Goal: Task Accomplishment & Management: Use online tool/utility

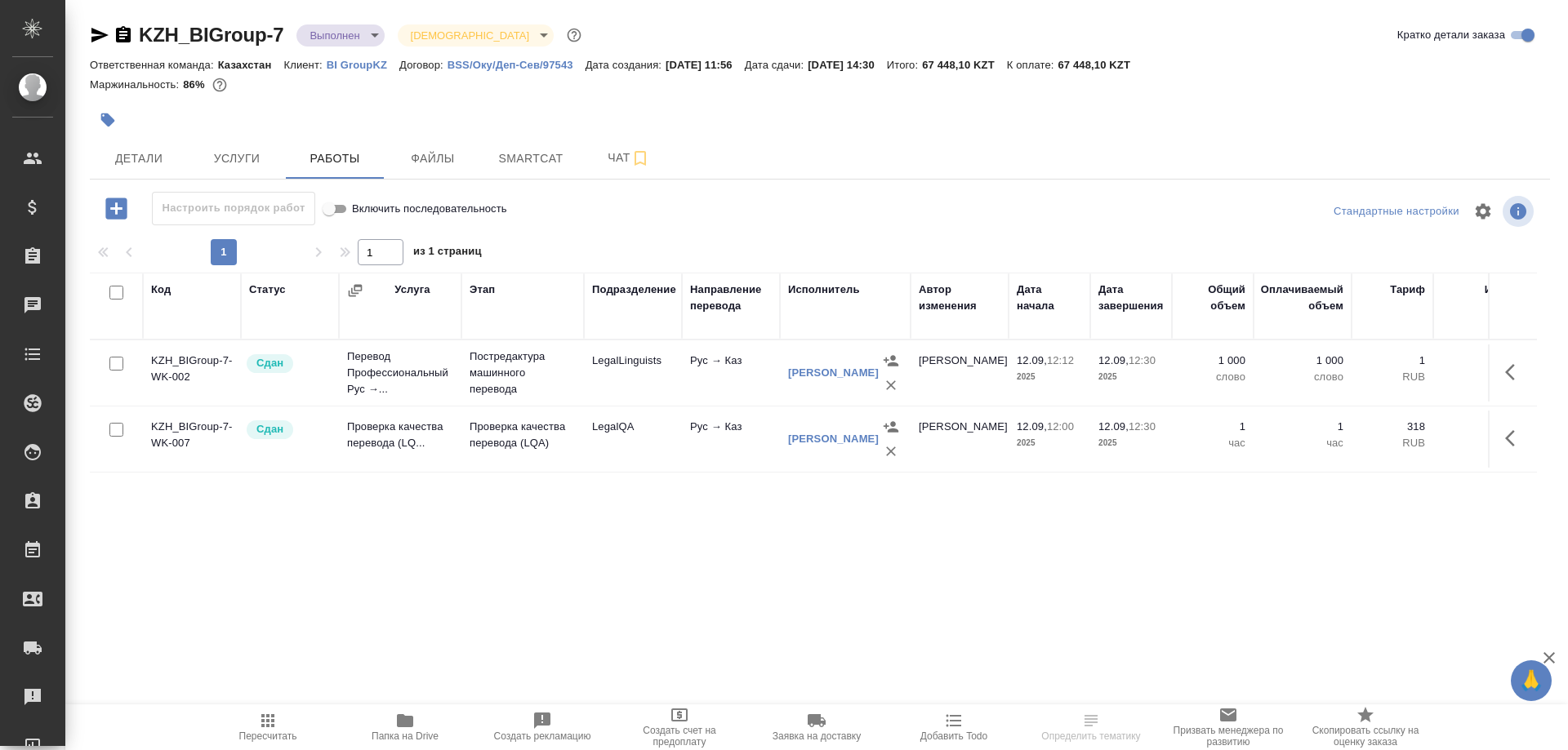
click at [363, 62] on p "BI GroupKZ" at bounding box center [363, 65] width 73 height 12
click at [1128, 603] on div "Код Статус Услуга Этап Подразделение Направление перевода Исполнитель Автор изм…" at bounding box center [813, 456] width 1446 height 368
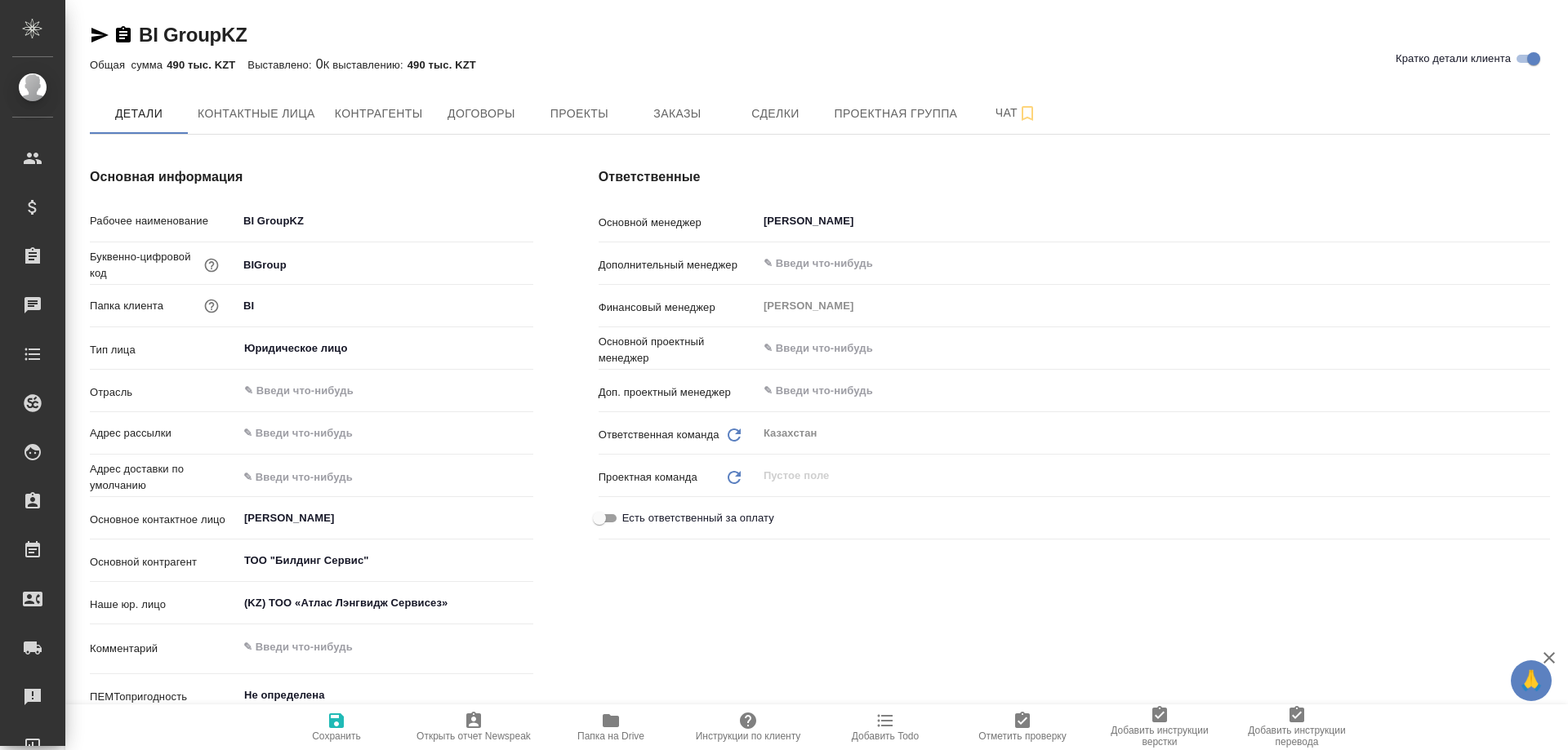
type textarea "x"
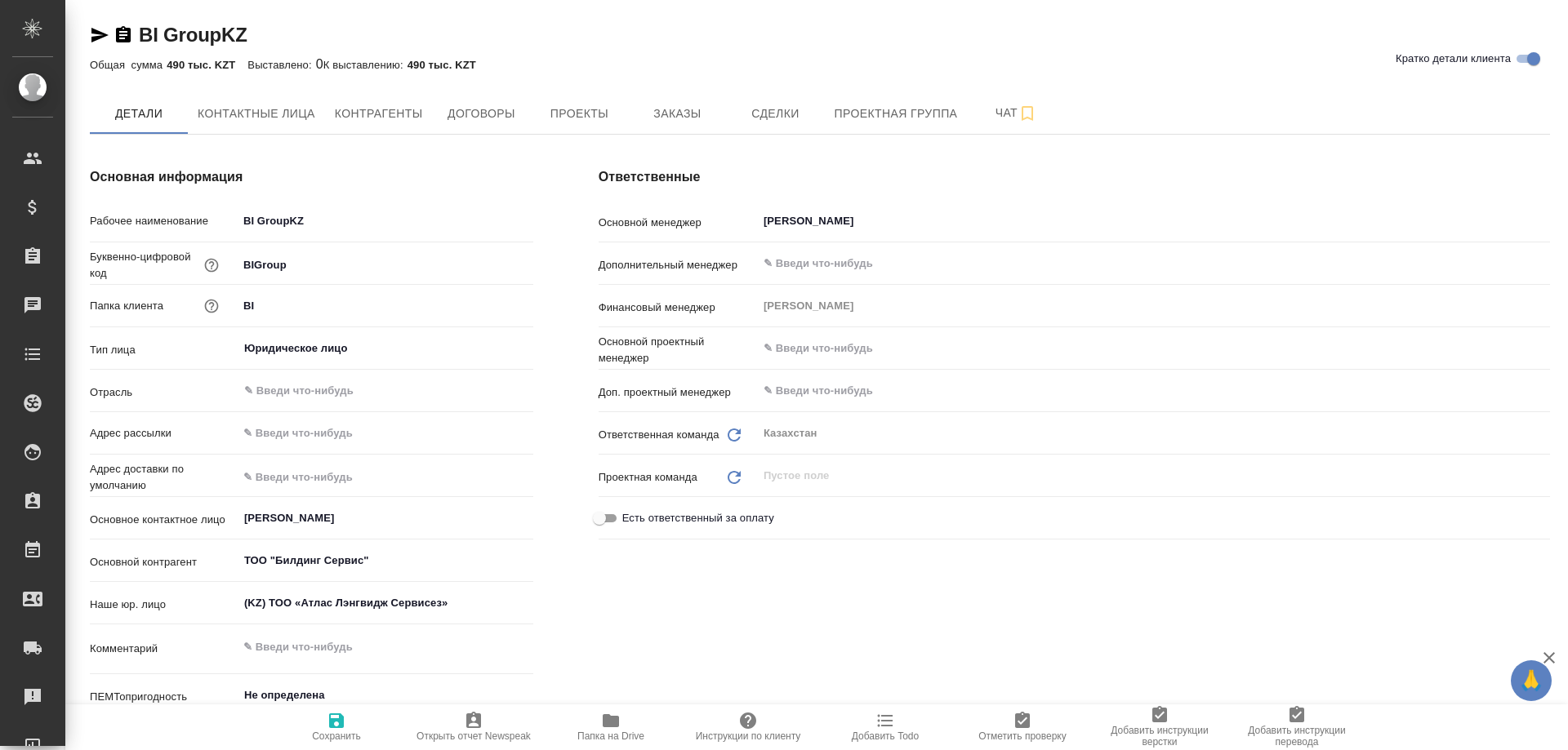
type textarea "x"
click at [647, 119] on span "Заказы" at bounding box center [677, 114] width 79 height 21
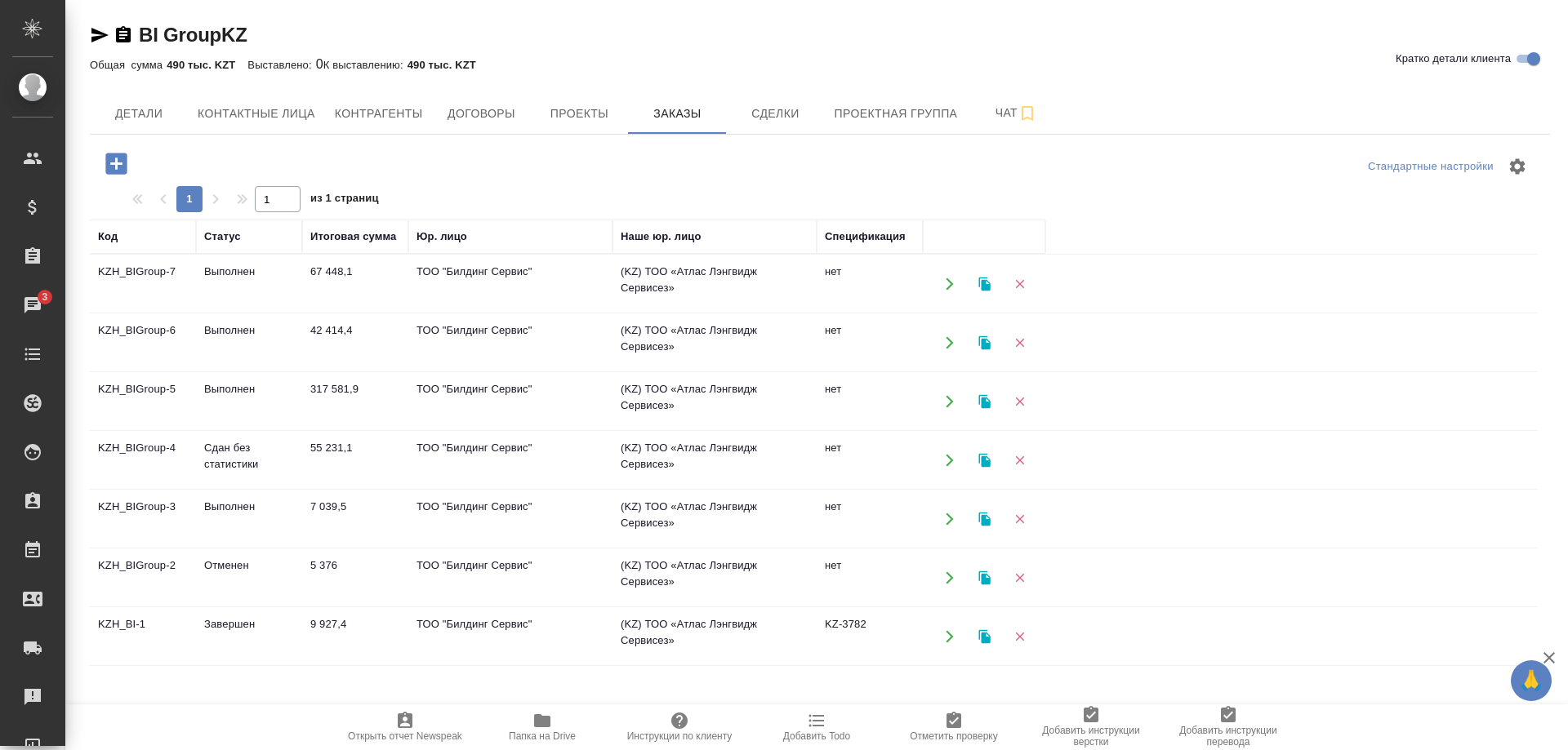
click at [145, 442] on td "KZH_BIGroup-4" at bounding box center [143, 460] width 107 height 57
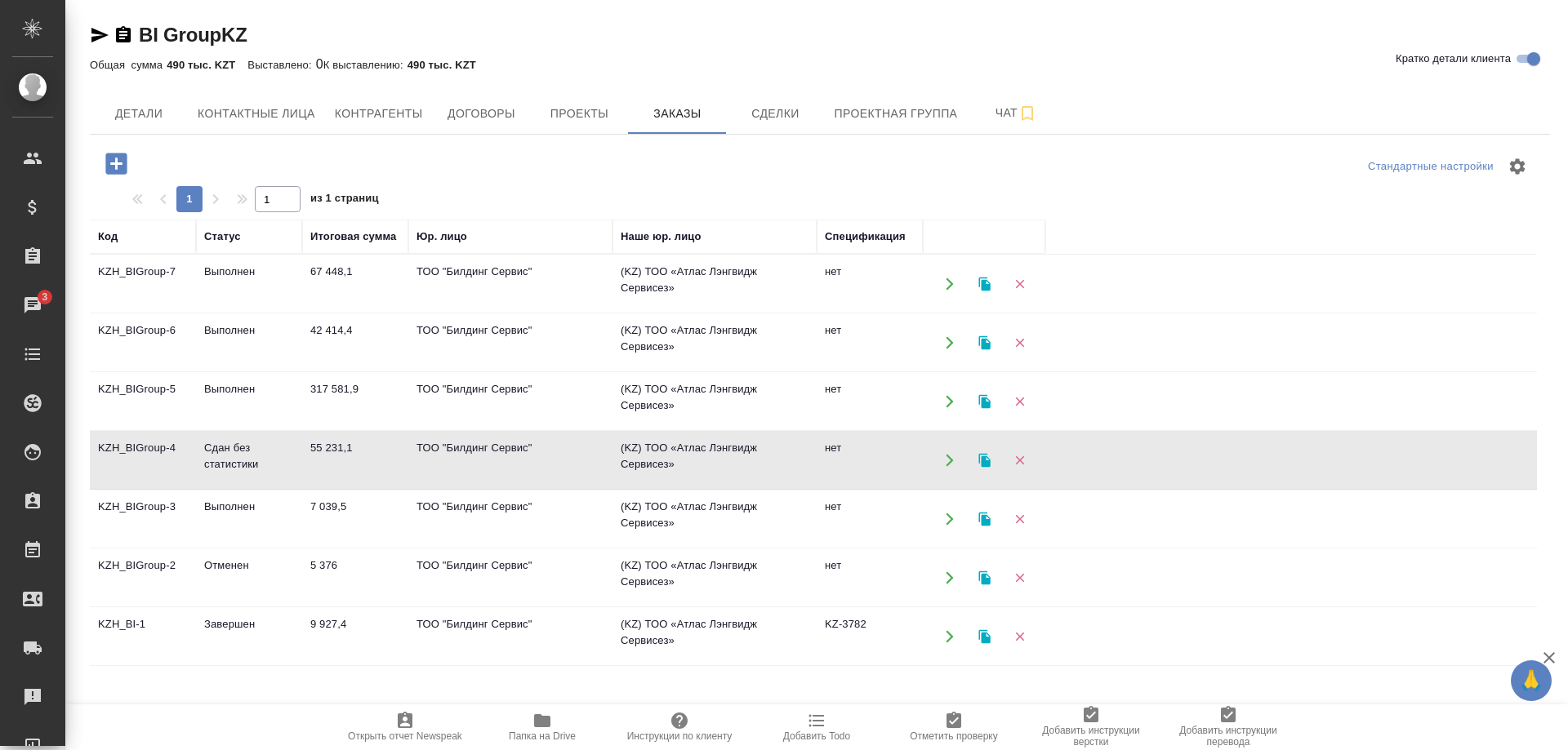
click at [145, 442] on td "KZH_BIGroup-4" at bounding box center [143, 460] width 107 height 57
click at [149, 390] on td "KZH_BIGroup-5" at bounding box center [143, 401] width 107 height 57
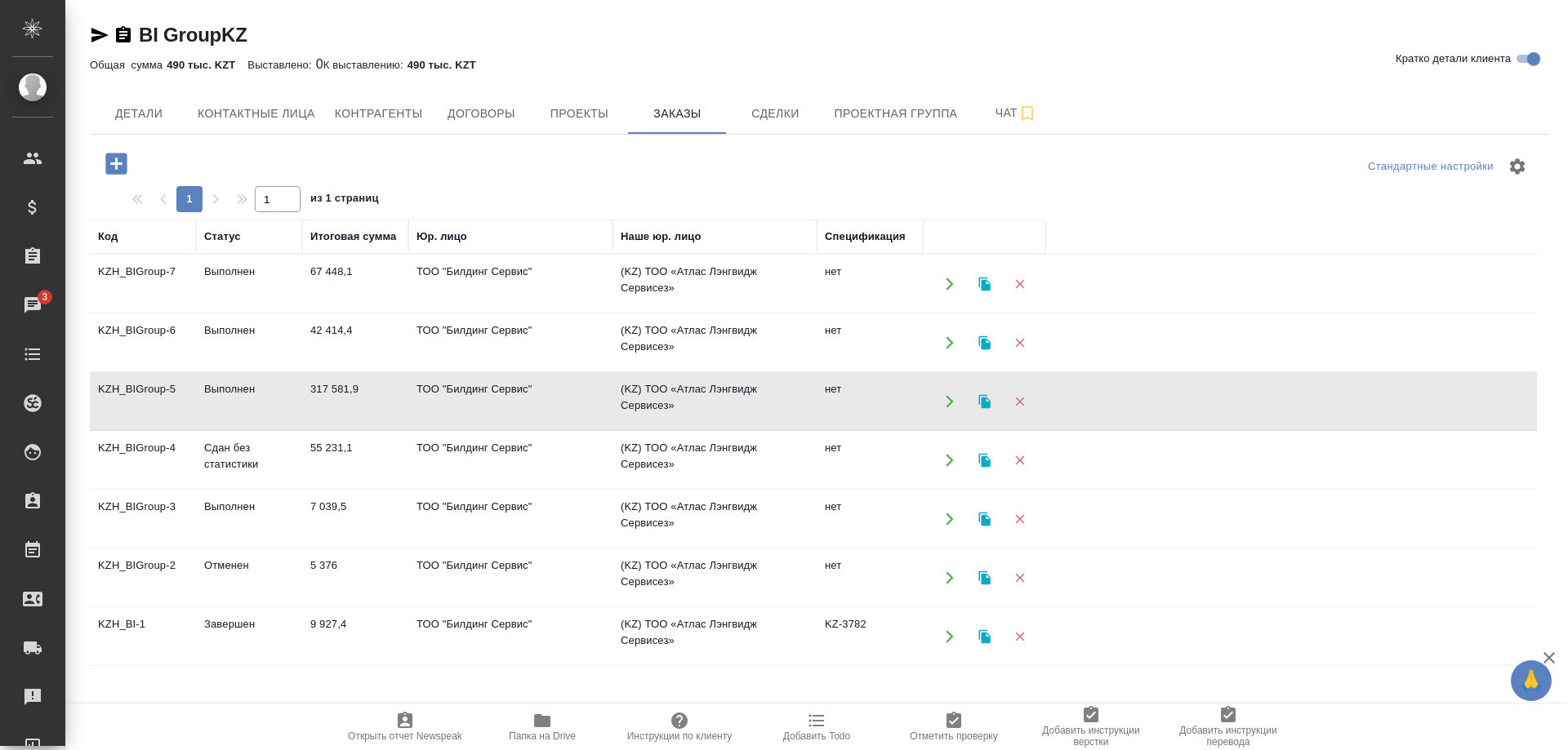
click at [149, 390] on td "KZH_BIGroup-5" at bounding box center [143, 401] width 107 height 57
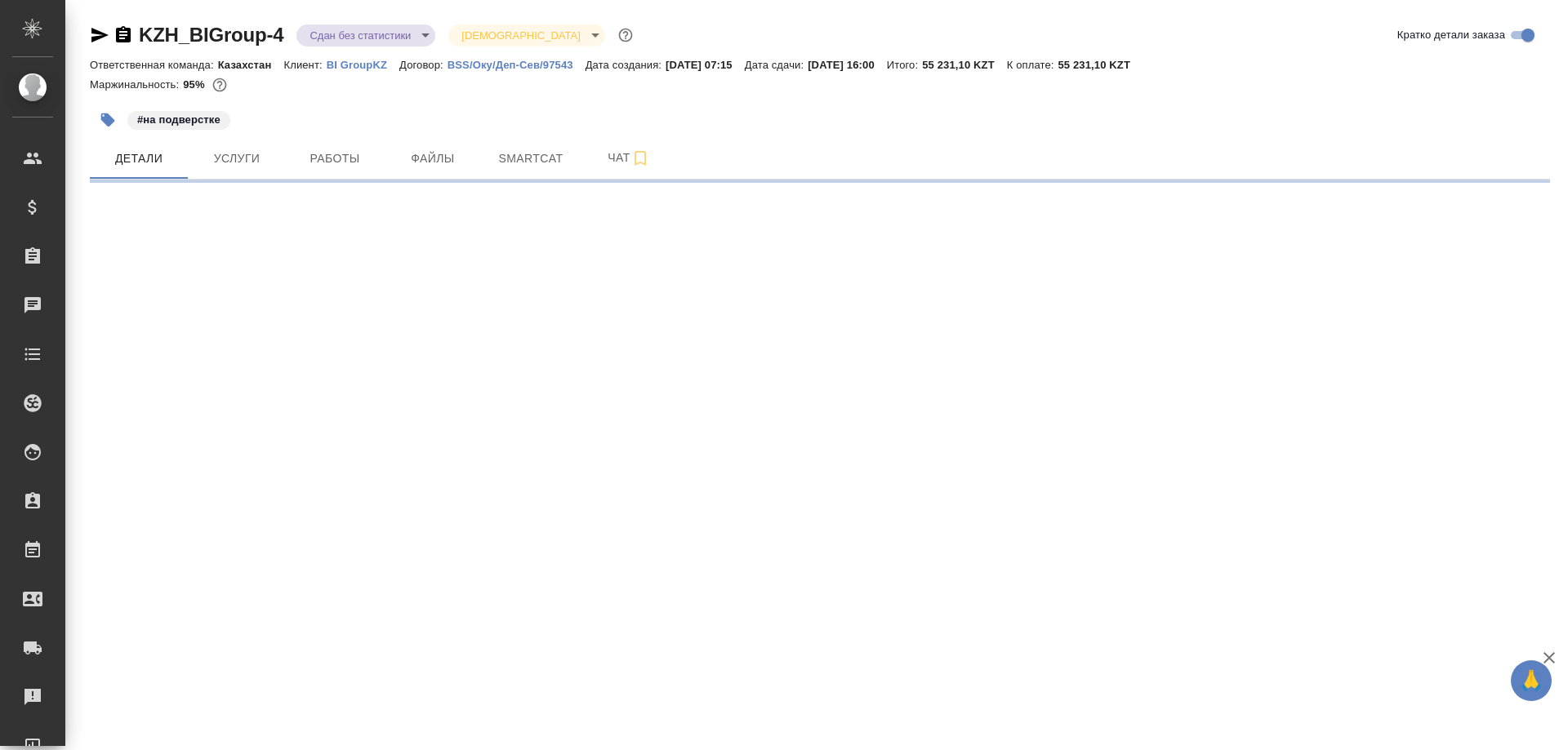
select select "RU"
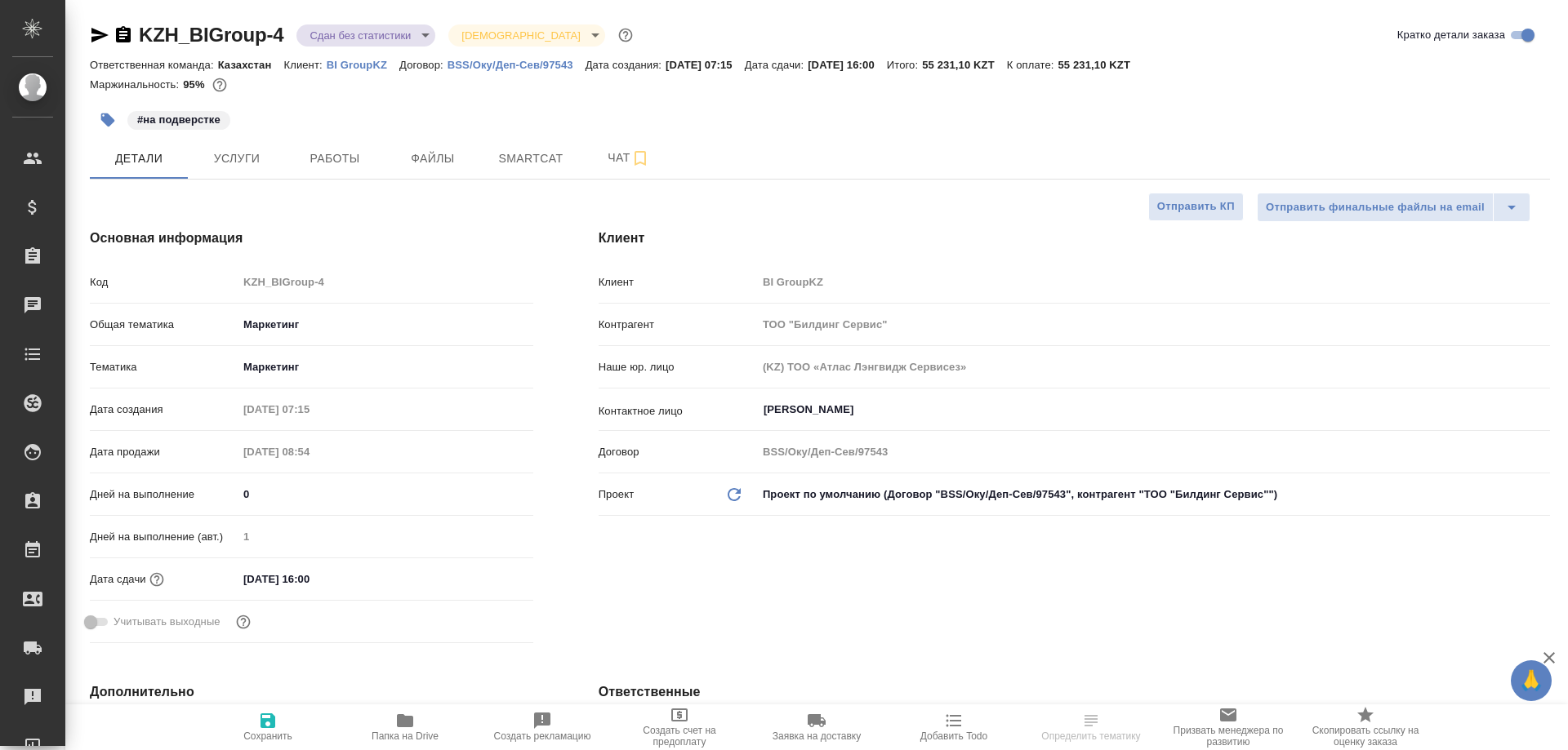
type textarea "x"
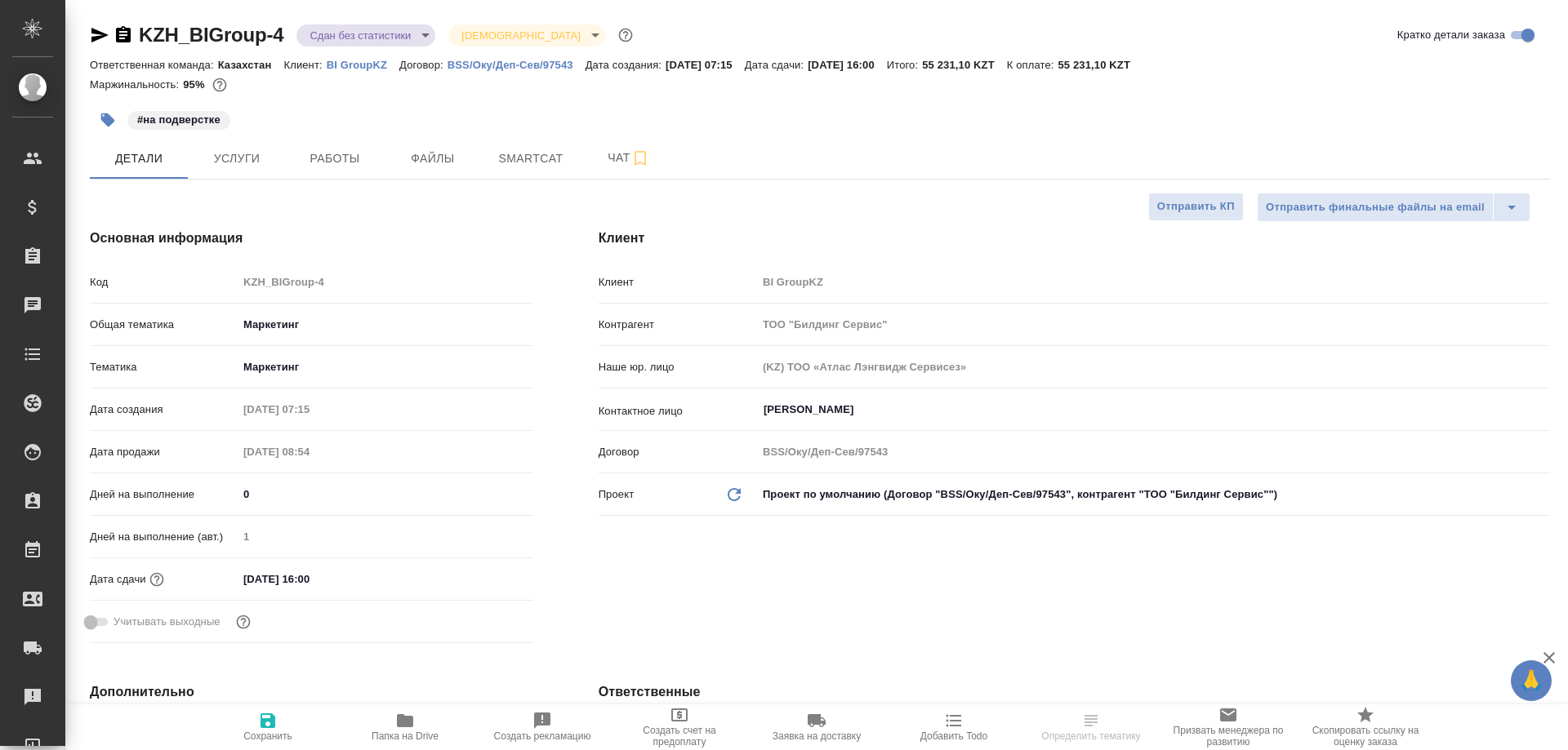
type textarea "x"
click at [351, 158] on span "Работы" at bounding box center [335, 159] width 79 height 21
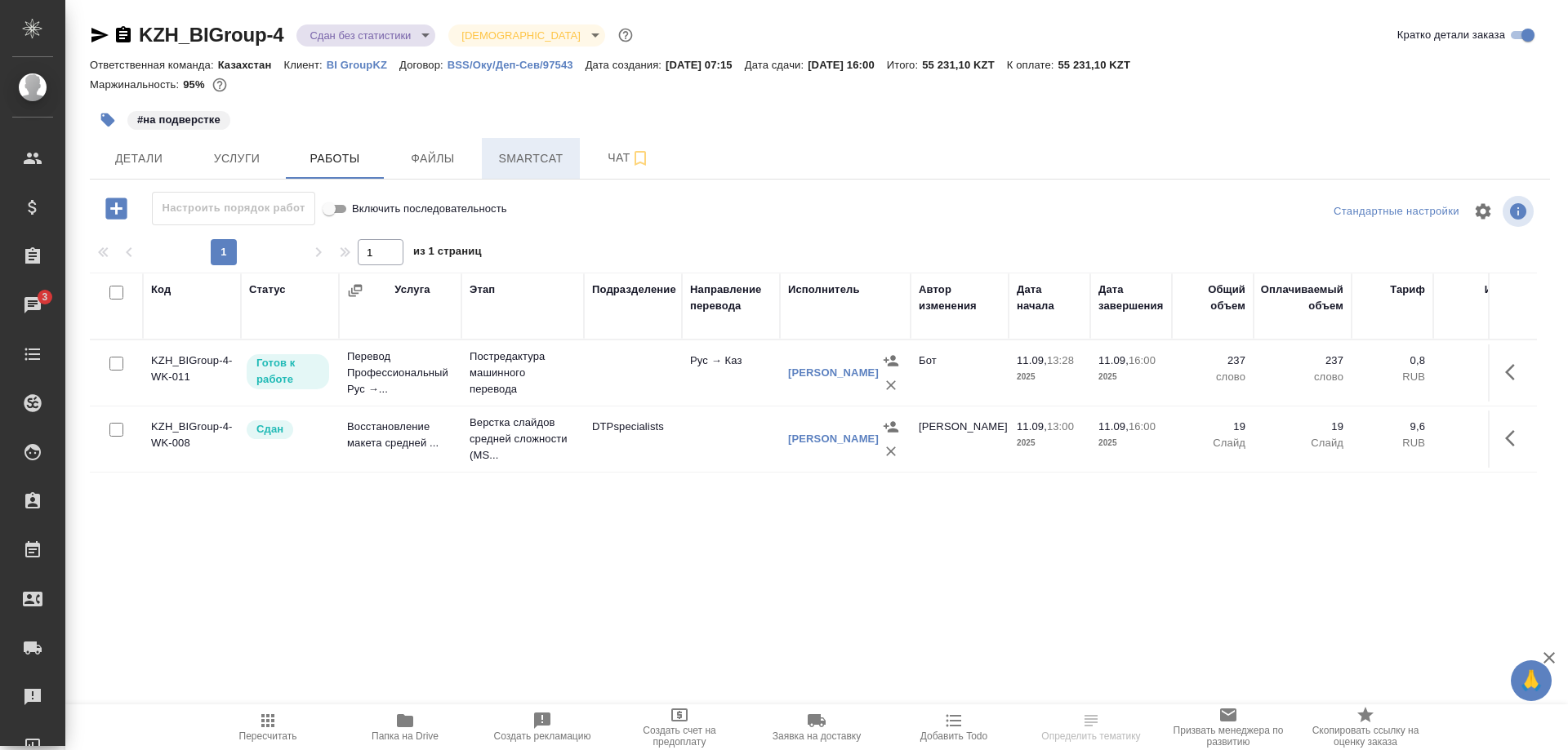
click at [510, 160] on span "Smartcat" at bounding box center [531, 159] width 79 height 21
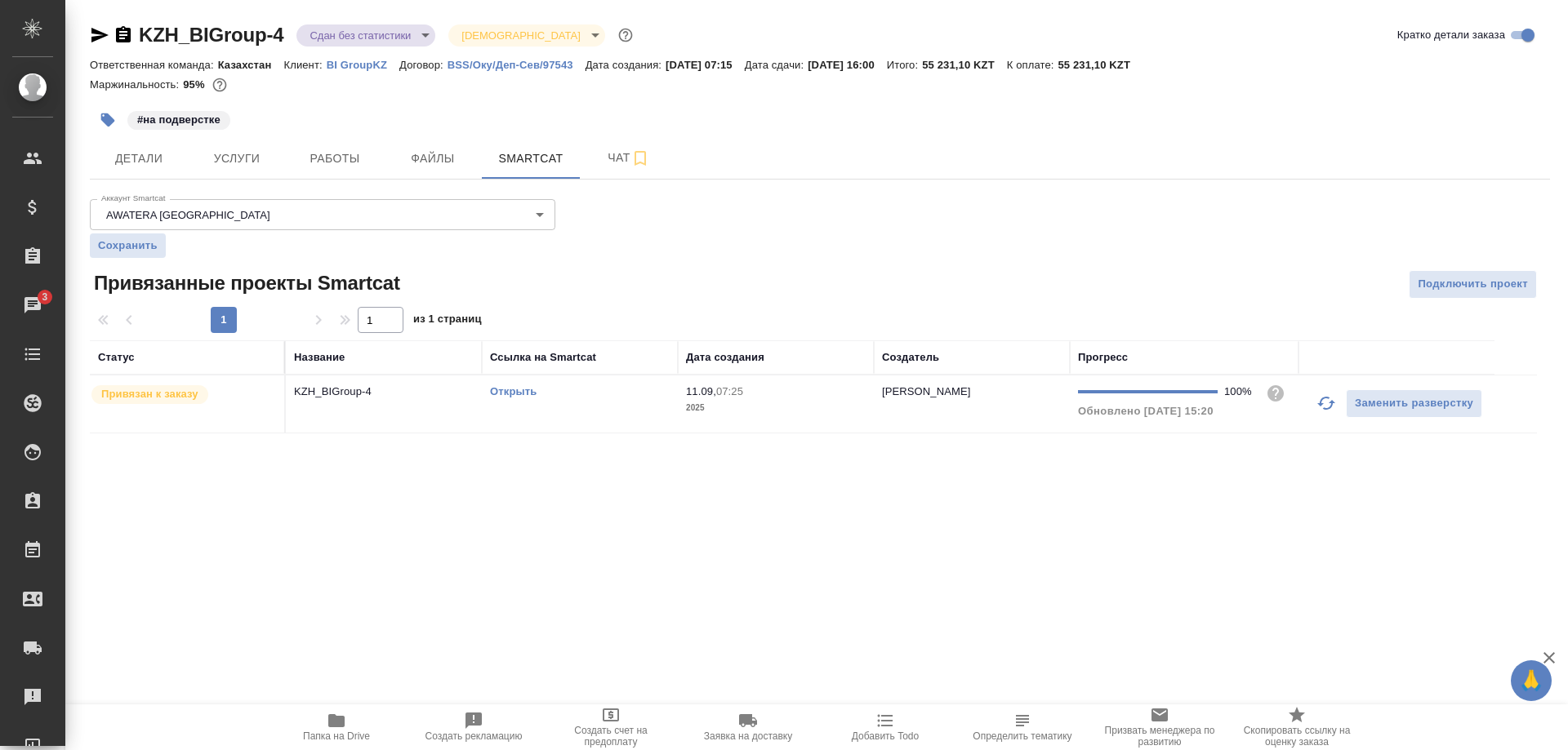
click at [497, 393] on link "Открыть" at bounding box center [513, 391] width 47 height 12
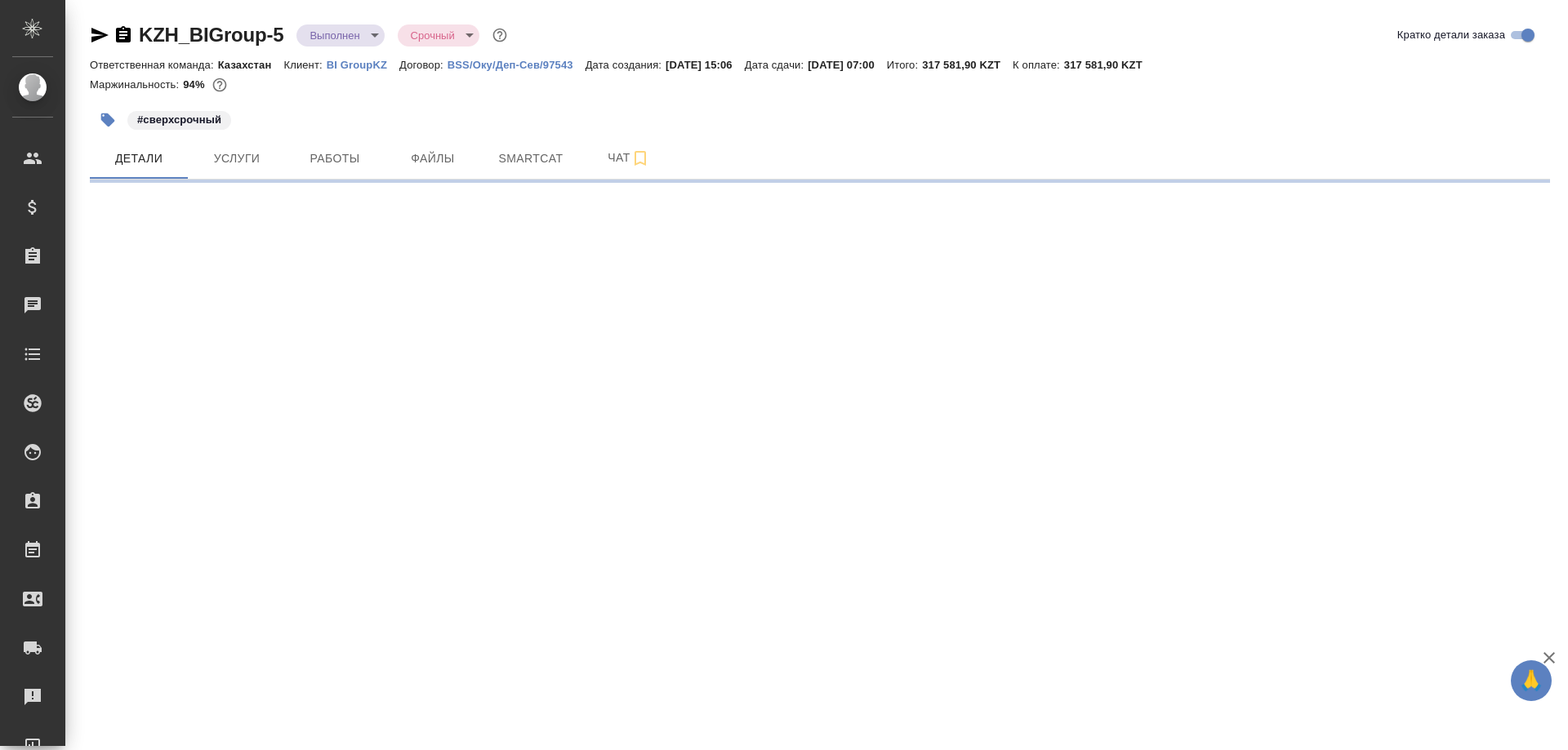
select select "RU"
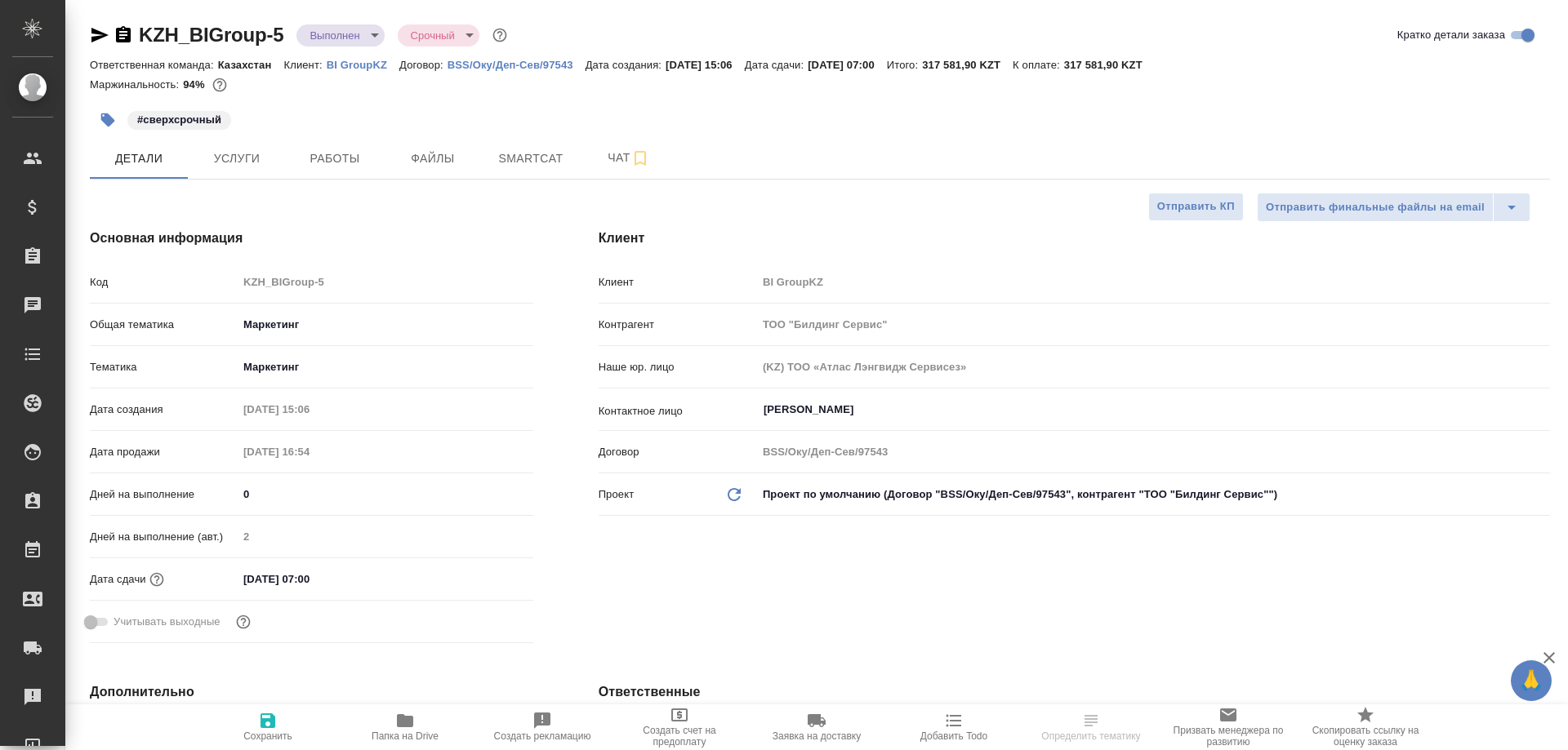
type textarea "x"
click at [352, 165] on span "Работы" at bounding box center [335, 159] width 79 height 21
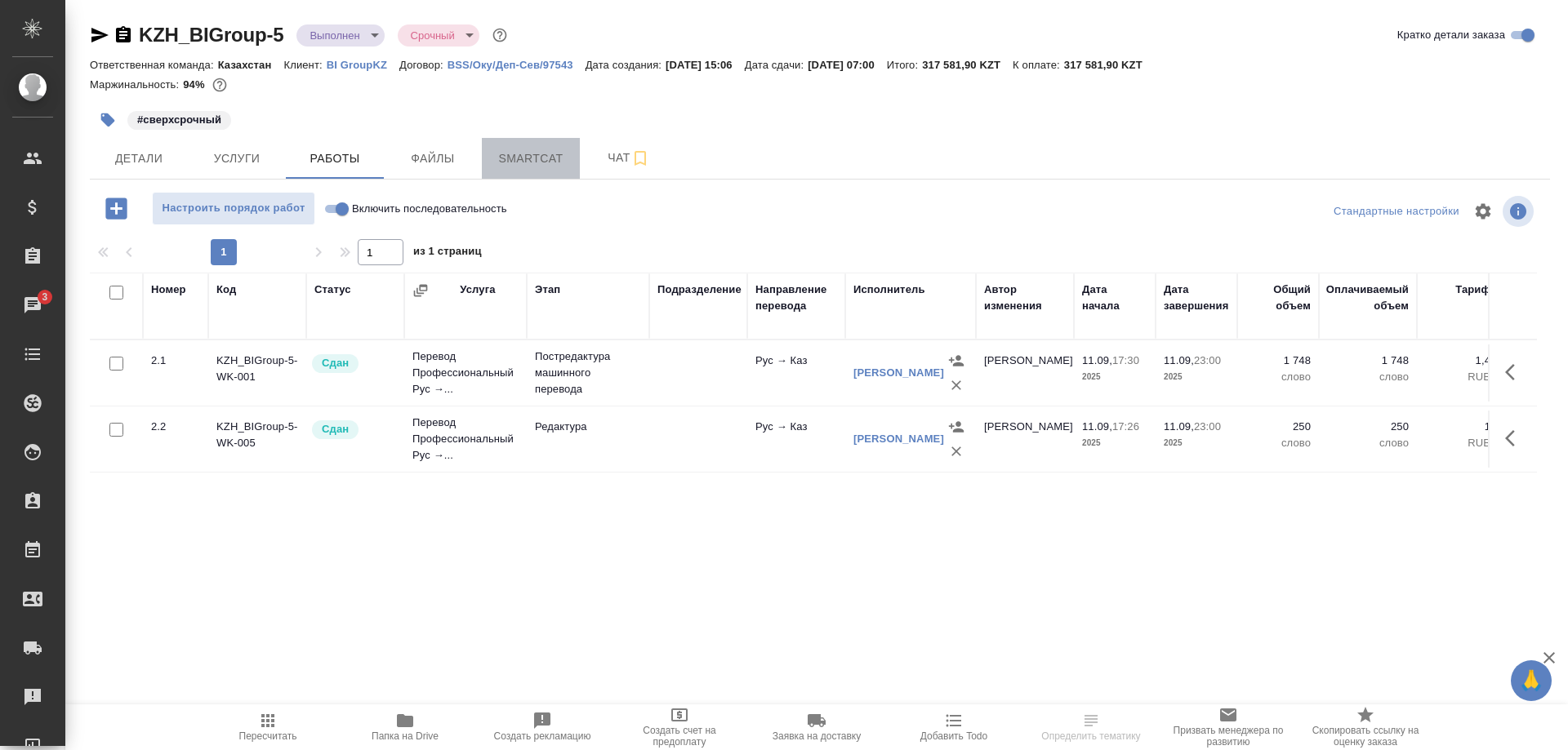
click at [536, 164] on span "Smartcat" at bounding box center [531, 159] width 79 height 21
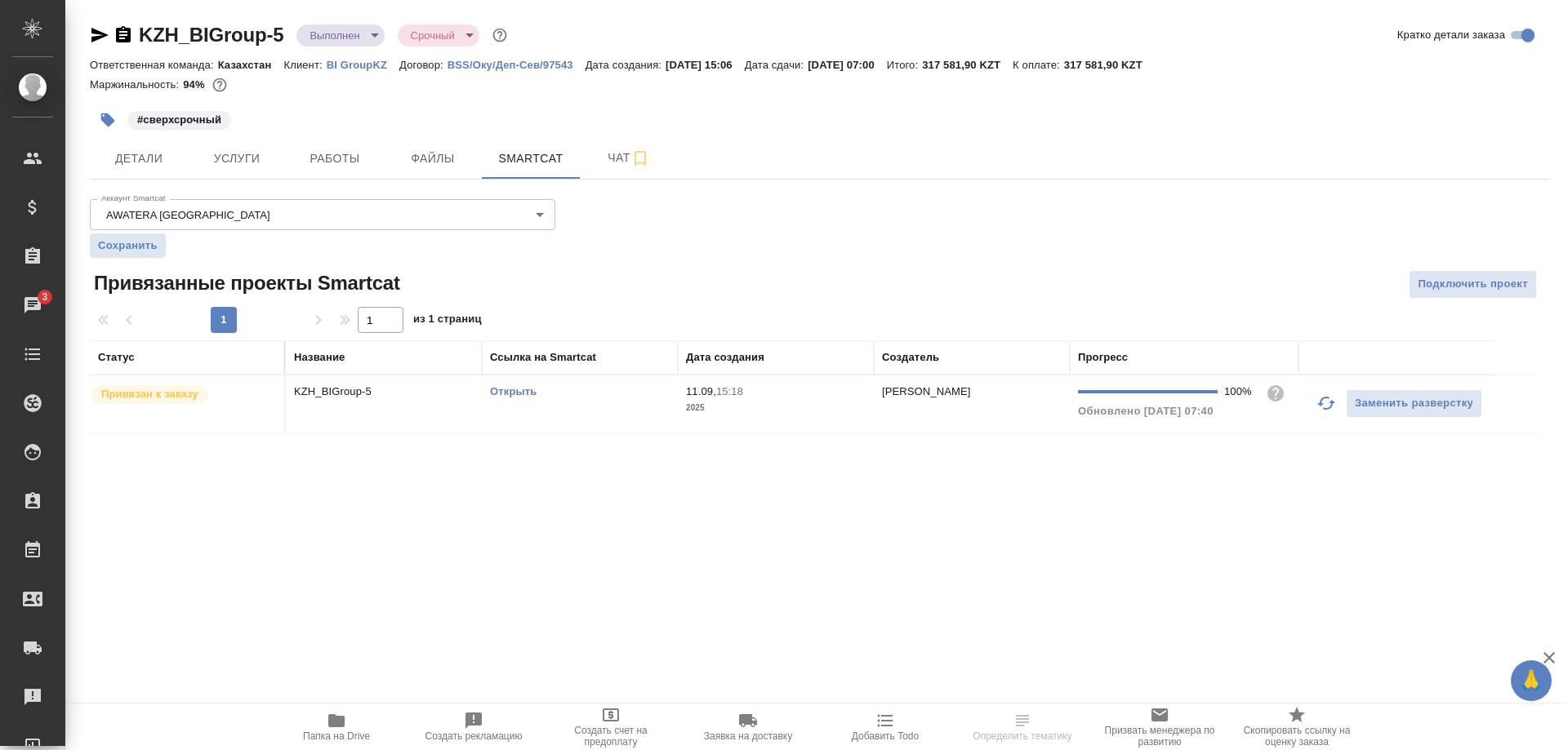
click at [517, 390] on link "Открыть" at bounding box center [513, 391] width 47 height 12
click at [337, 157] on span "Работы" at bounding box center [335, 159] width 79 height 21
